Goal: Information Seeking & Learning: Learn about a topic

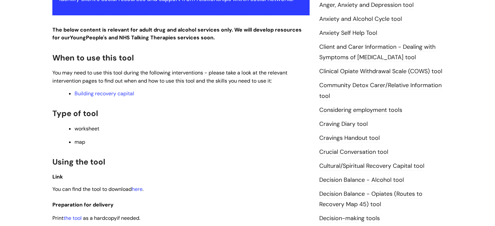
scroll to position [195, 0]
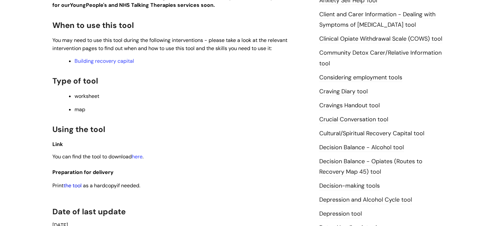
click at [74, 186] on link "the tool" at bounding box center [72, 185] width 18 height 7
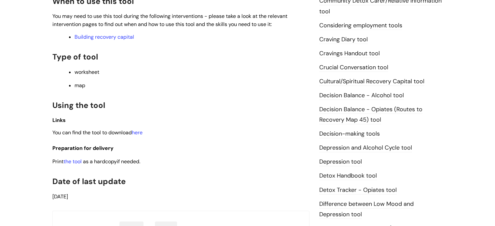
scroll to position [261, 0]
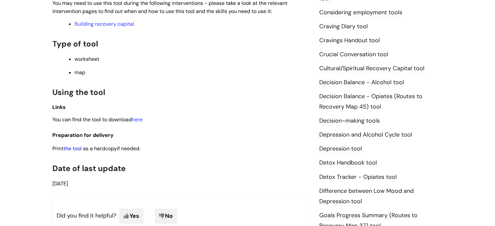
click at [78, 150] on link "the tool" at bounding box center [72, 148] width 18 height 7
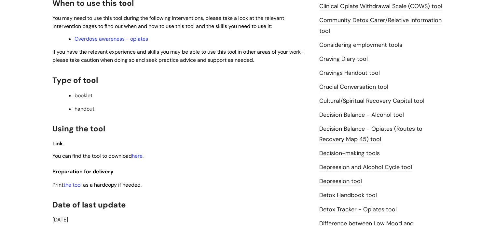
scroll to position [261, 0]
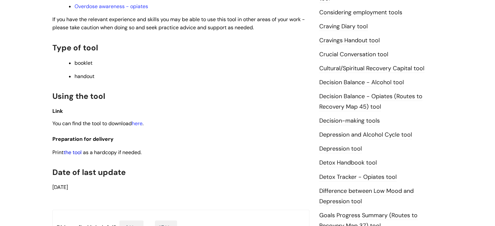
click at [74, 153] on link "the tool" at bounding box center [72, 152] width 18 height 7
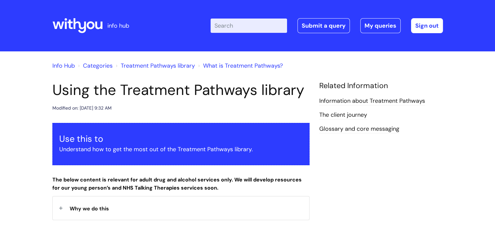
click at [92, 26] on icon at bounding box center [77, 26] width 50 height 16
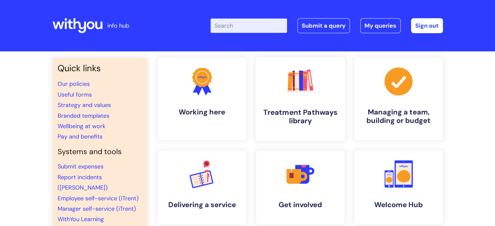
click at [305, 99] on link ".cls-1{fill:#f89b22;}.cls-1,.cls-2,.cls-3,.cls-4,.cls-5,.cls-6,.cls-7{stroke-wi…" at bounding box center [300, 99] width 90 height 84
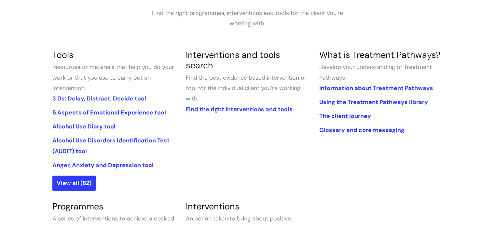
scroll to position [130, 0]
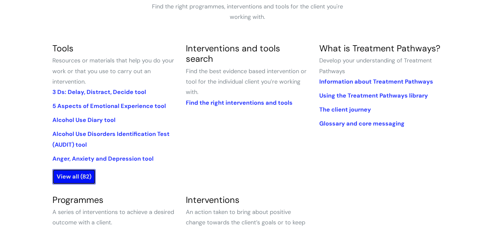
click at [81, 174] on link "View all (82)" at bounding box center [73, 176] width 43 height 15
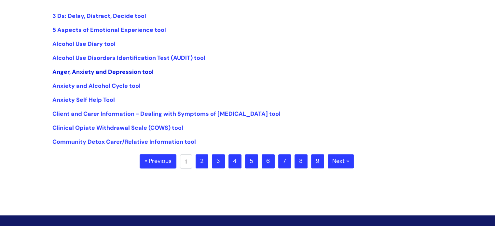
scroll to position [130, 0]
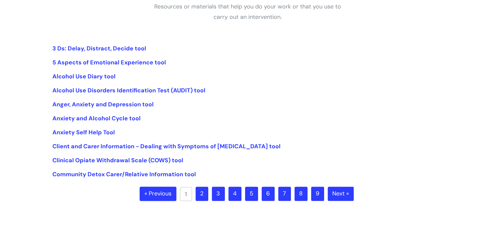
click at [201, 193] on link "2" at bounding box center [202, 194] width 13 height 14
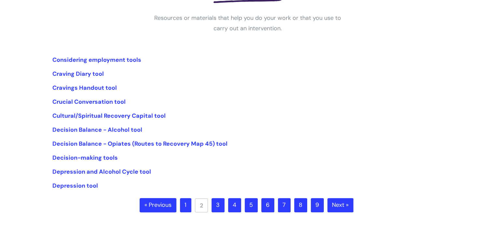
scroll to position [130, 0]
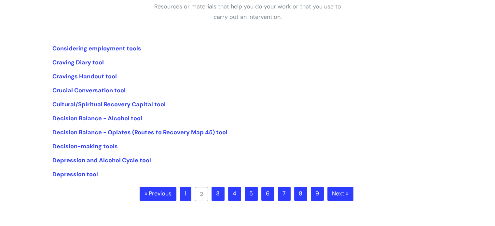
click at [219, 195] on link "3" at bounding box center [218, 194] width 13 height 14
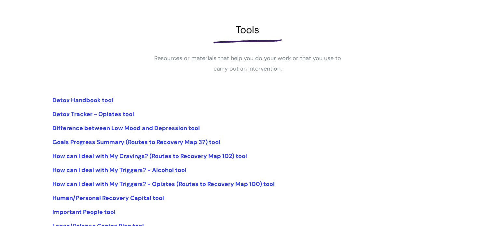
scroll to position [98, 0]
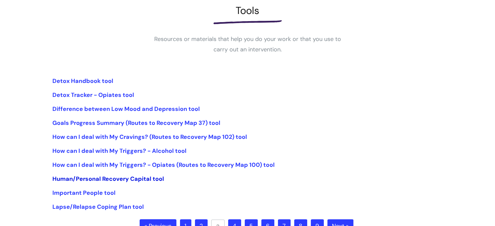
click at [148, 178] on link "Human/Personal Recovery Capital tool" at bounding box center [108, 179] width 112 height 8
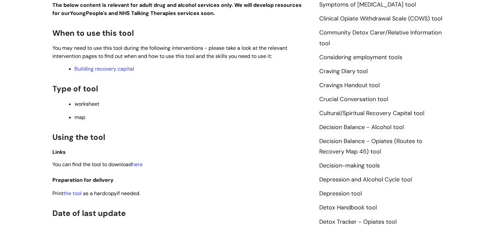
scroll to position [228, 0]
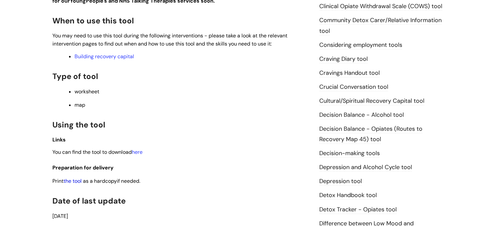
click at [81, 181] on link "the tool" at bounding box center [72, 181] width 18 height 7
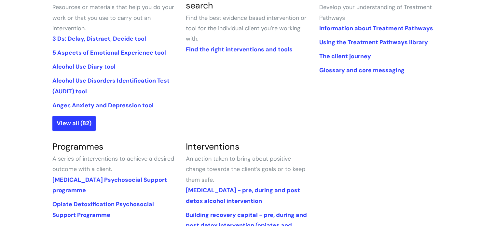
scroll to position [195, 0]
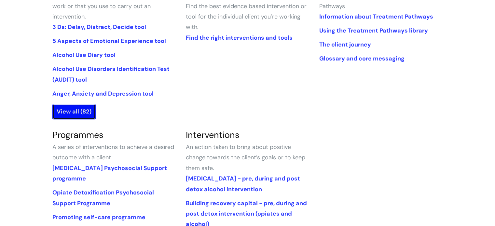
click at [82, 112] on link "View all (82)" at bounding box center [73, 111] width 43 height 15
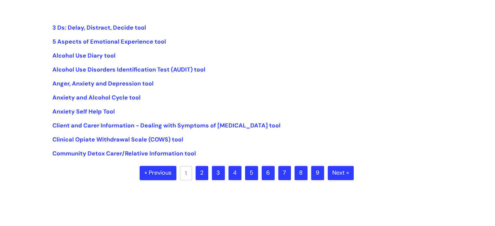
scroll to position [163, 0]
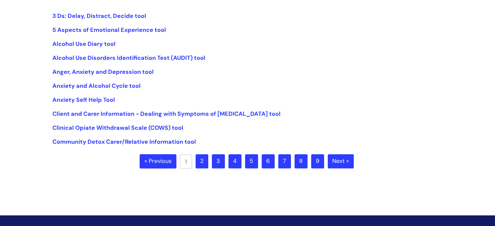
click at [235, 162] on link "4" at bounding box center [235, 161] width 13 height 14
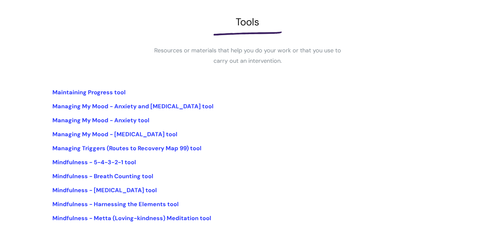
scroll to position [98, 0]
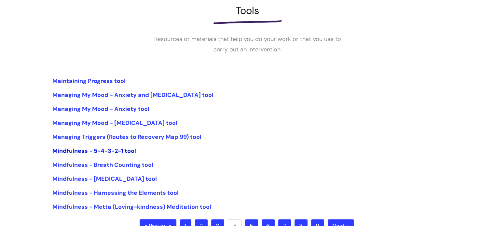
click at [84, 150] on link "Mindfulness - 5-4-3-2-1 tool" at bounding box center [94, 151] width 84 height 8
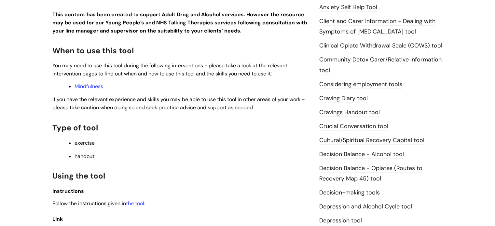
scroll to position [195, 0]
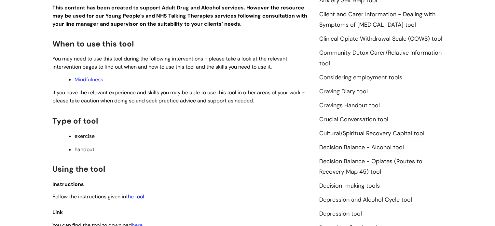
click at [138, 196] on link "the tool" at bounding box center [135, 196] width 18 height 7
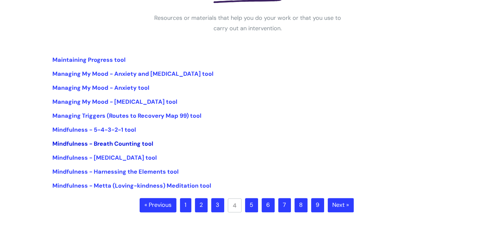
scroll to position [130, 0]
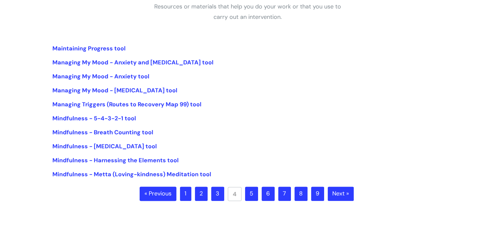
click at [251, 193] on link "5" at bounding box center [251, 194] width 13 height 14
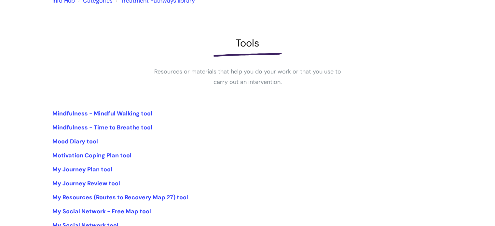
scroll to position [98, 0]
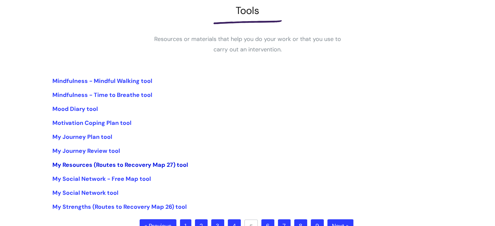
click at [115, 164] on link "My Resources (Routes to Recovery Map 27) tool" at bounding box center [120, 165] width 136 height 8
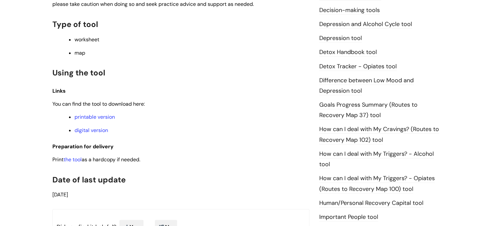
scroll to position [391, 0]
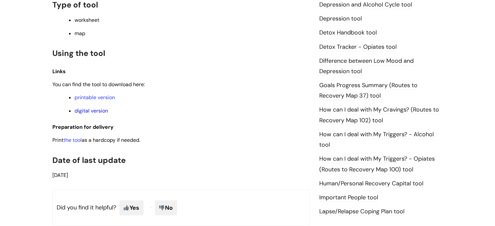
click at [103, 114] on link "digital version" at bounding box center [92, 110] width 34 height 7
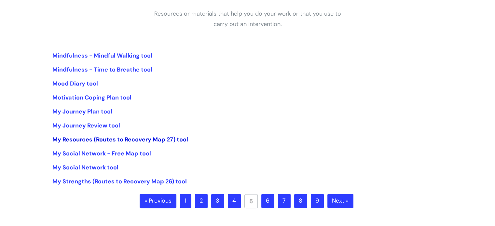
scroll to position [130, 0]
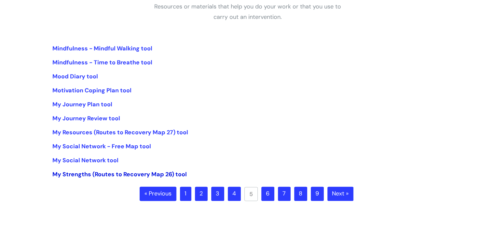
click at [81, 173] on link "My Strengths (Routes to Recovery Map 26) tool" at bounding box center [119, 175] width 134 height 8
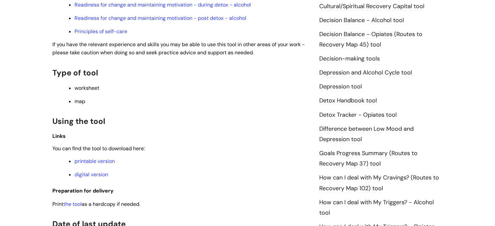
scroll to position [358, 0]
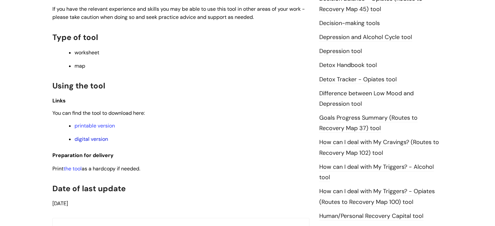
click at [91, 143] on link "digital version" at bounding box center [92, 139] width 34 height 7
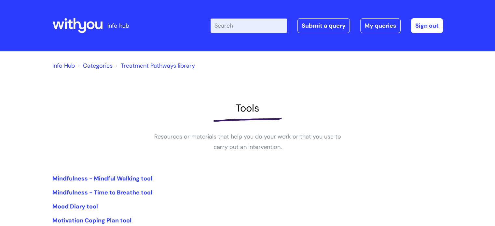
scroll to position [130, 0]
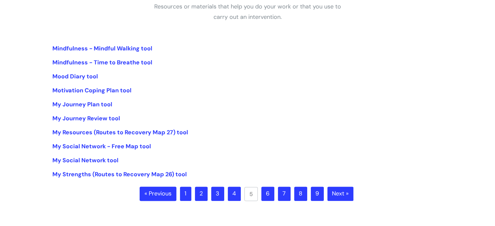
click at [267, 194] on link "6" at bounding box center [267, 194] width 13 height 14
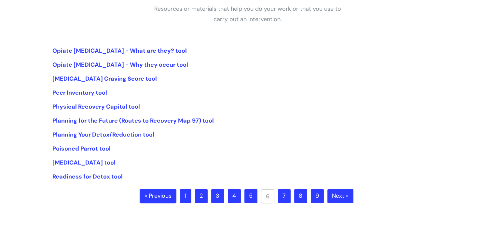
scroll to position [130, 0]
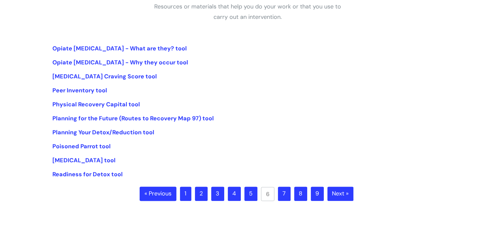
click at [284, 192] on link "7" at bounding box center [284, 194] width 13 height 14
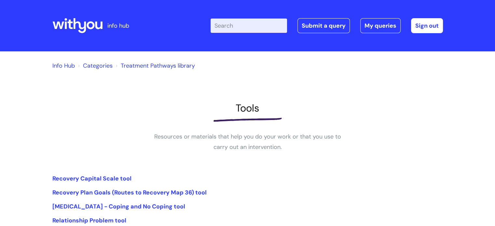
click at [256, 170] on div "Info Hub Categories Treatment Pathways library Tools Resources or materials tha…" at bounding box center [247, 195] width 391 height 274
